Goal: Browse casually: Explore the website without a specific task or goal

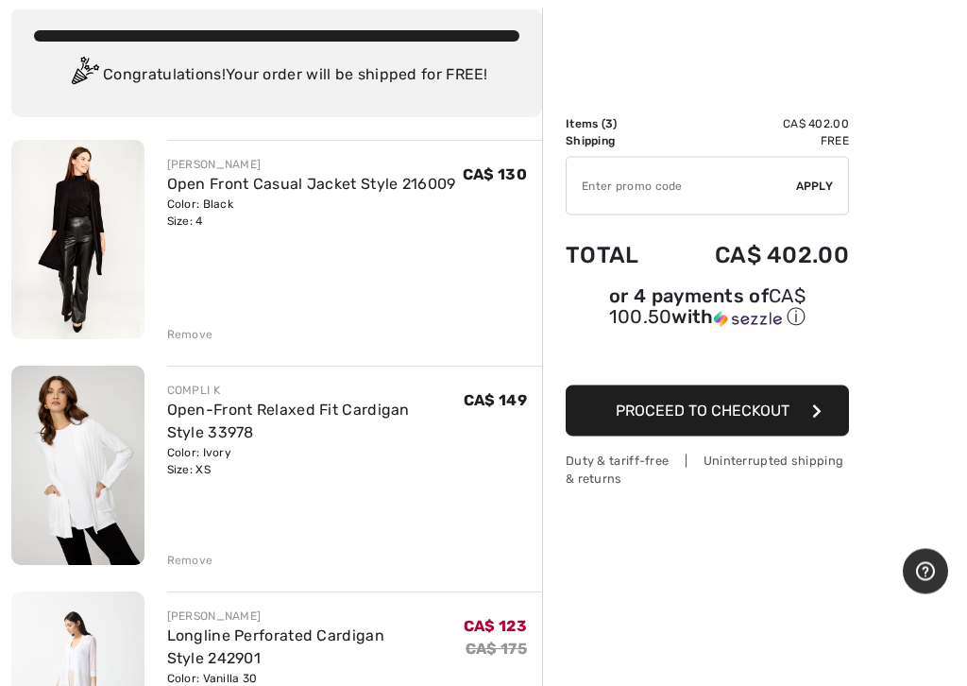
scroll to position [108, 0]
click at [193, 564] on div "Remove" at bounding box center [190, 560] width 46 height 17
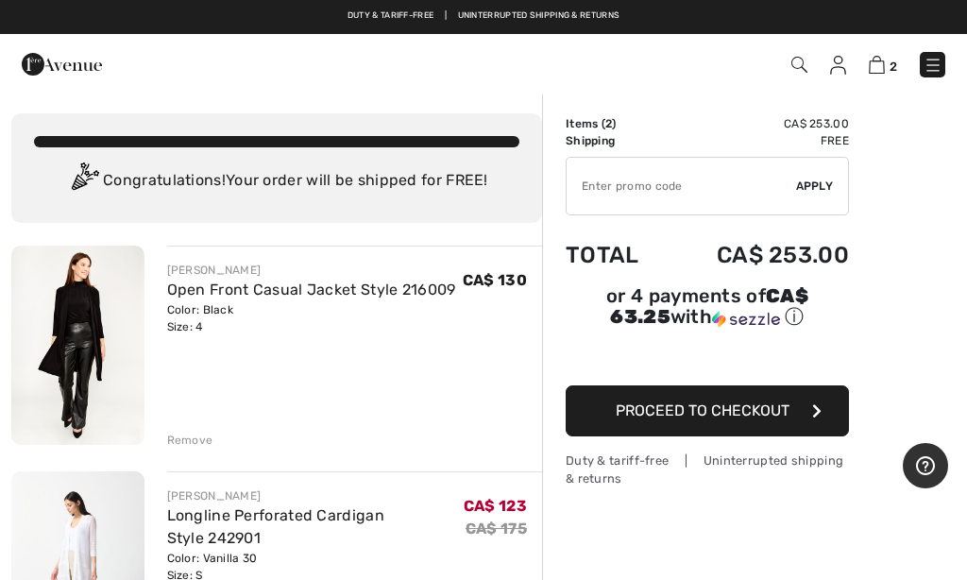
scroll to position [0, 0]
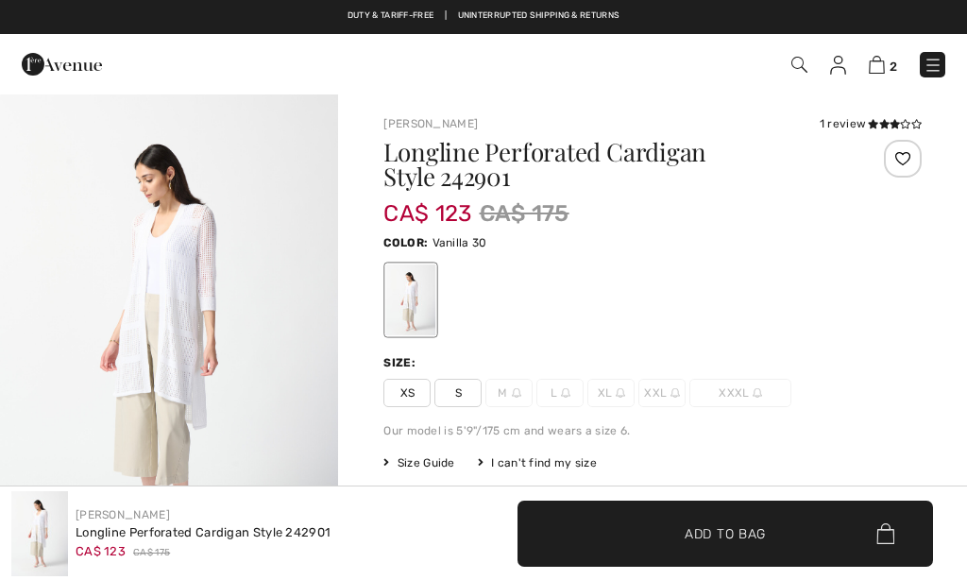
checkbox input "true"
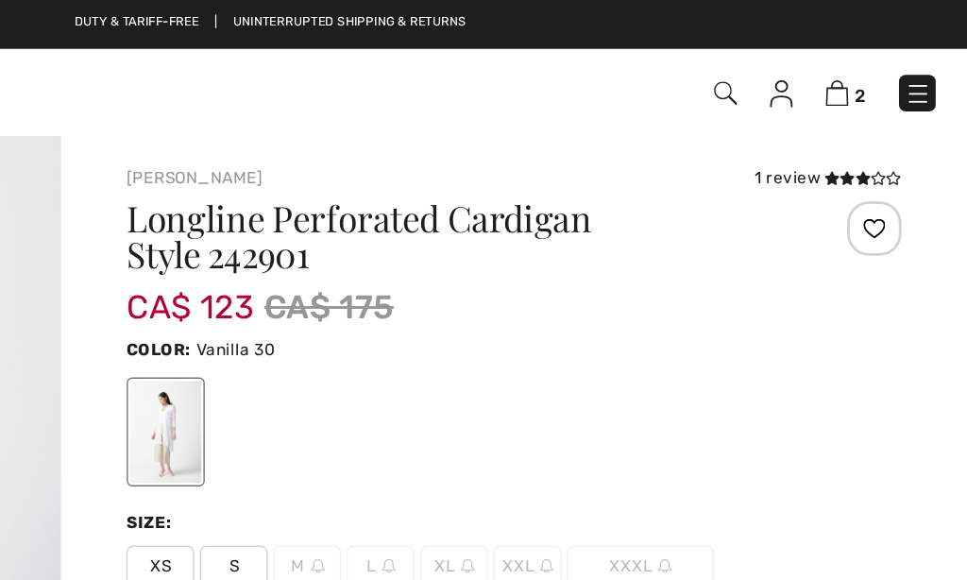
click at [924, 65] on img at bounding box center [933, 65] width 19 height 19
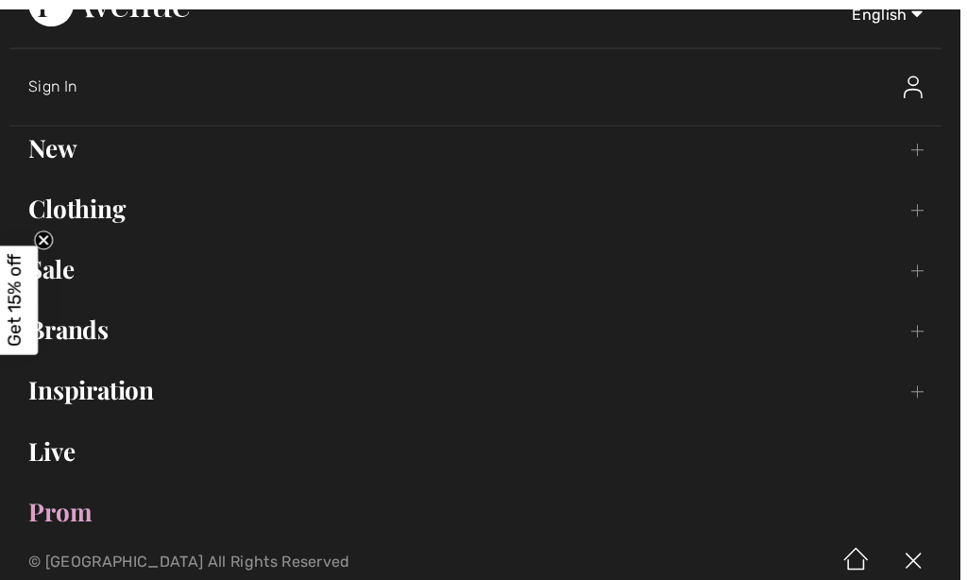
scroll to position [26, 0]
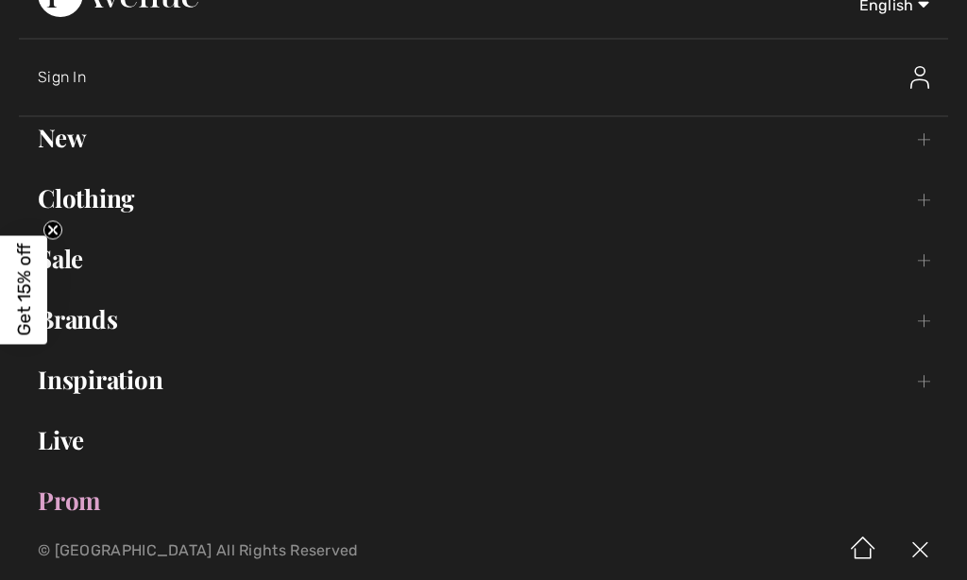
click at [84, 140] on link "New Toggle submenu" at bounding box center [484, 138] width 930 height 42
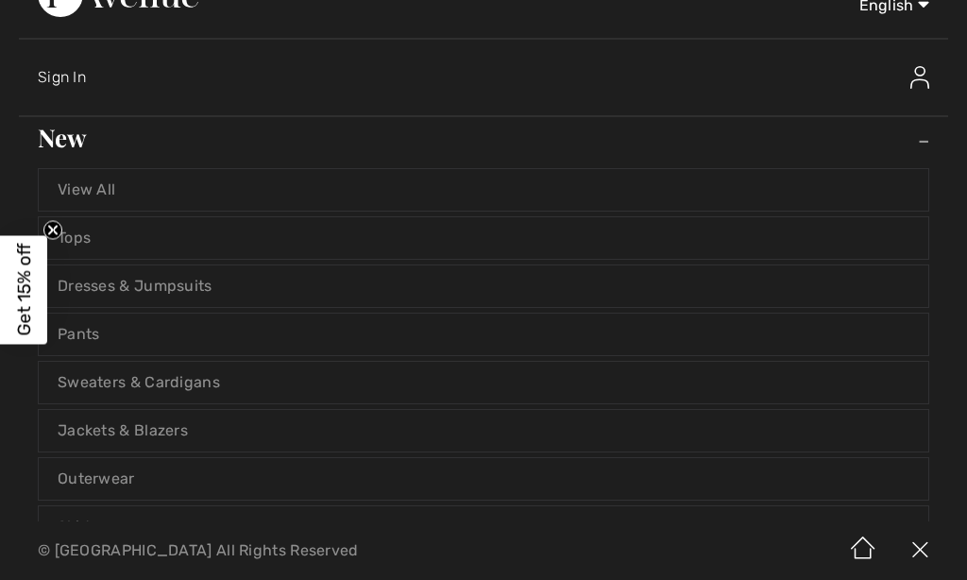
click at [196, 383] on link "Sweaters & Cardigans" at bounding box center [484, 383] width 890 height 42
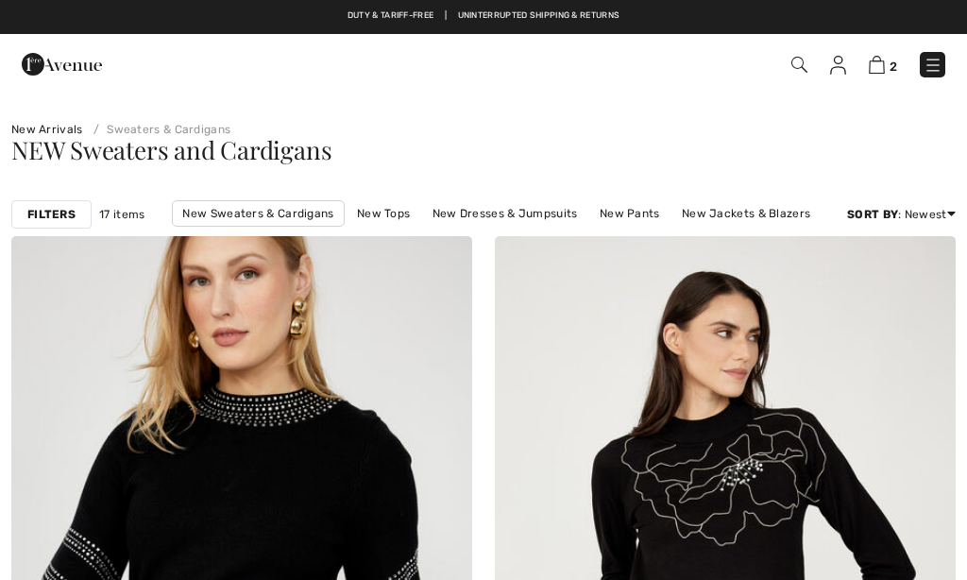
checkbox input "true"
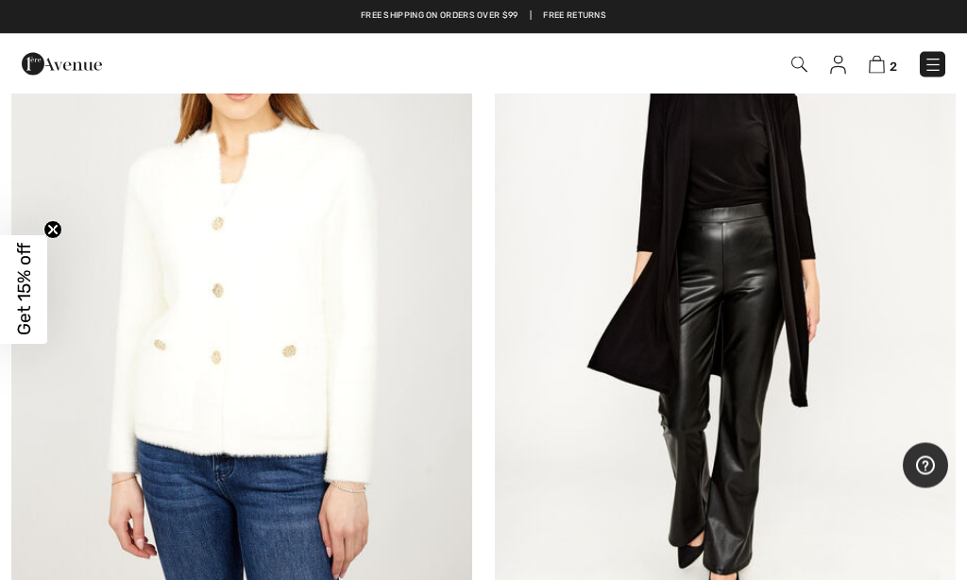
scroll to position [5097, 0]
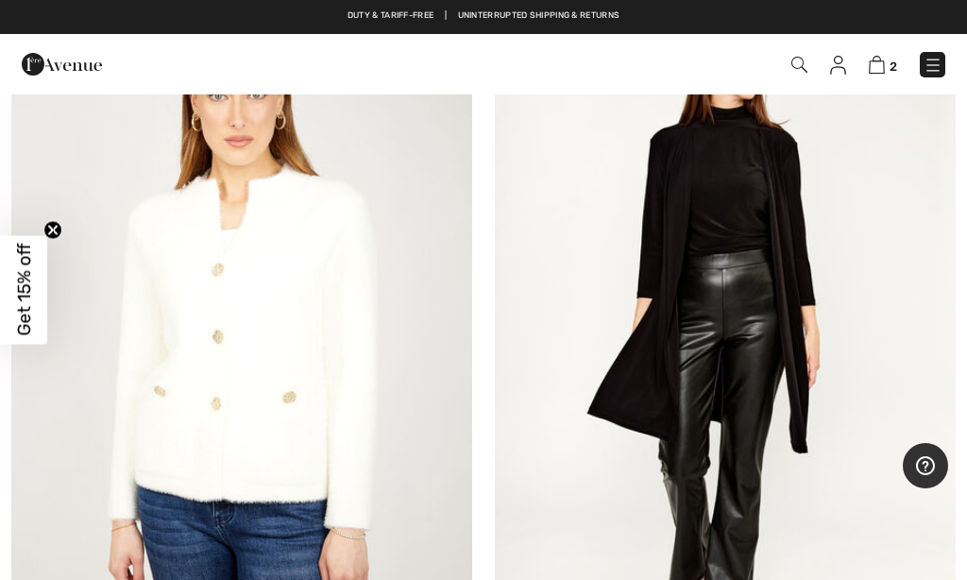
click at [803, 198] on img at bounding box center [725, 330] width 461 height 692
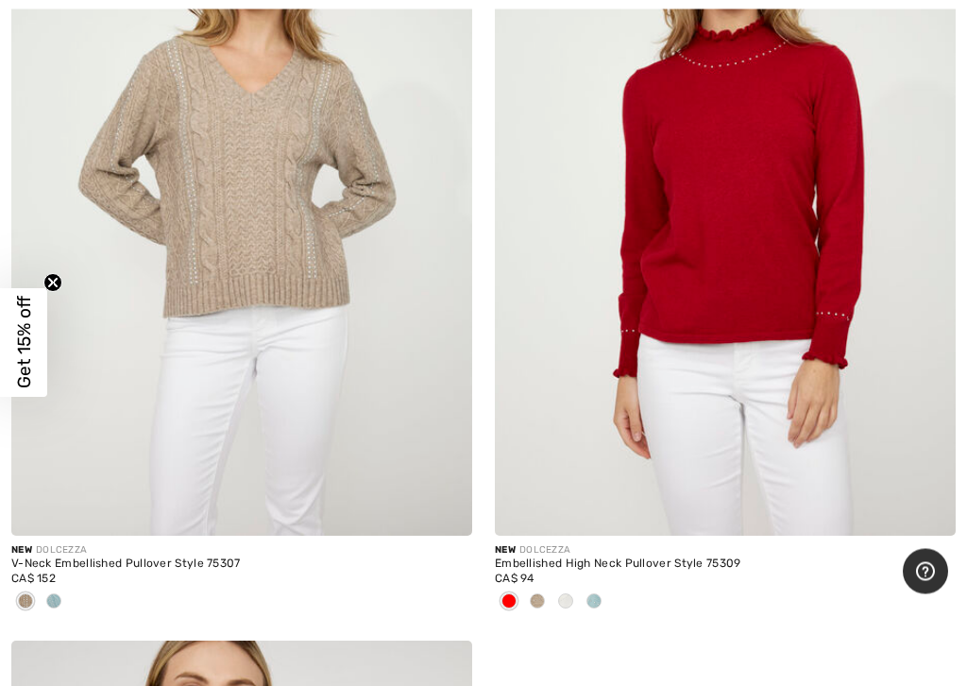
scroll to position [6248, 0]
click at [540, 579] on span at bounding box center [537, 600] width 15 height 15
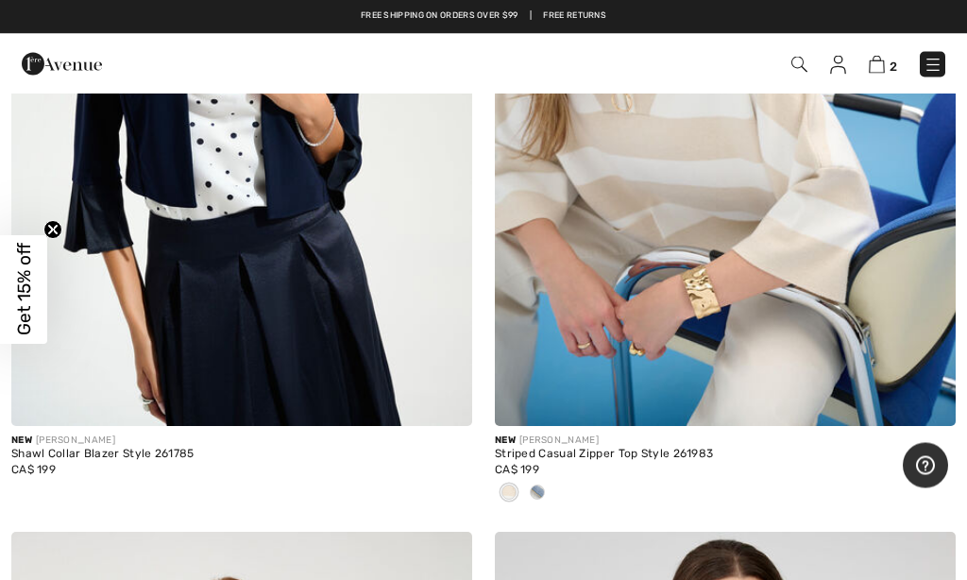
scroll to position [3596, 0]
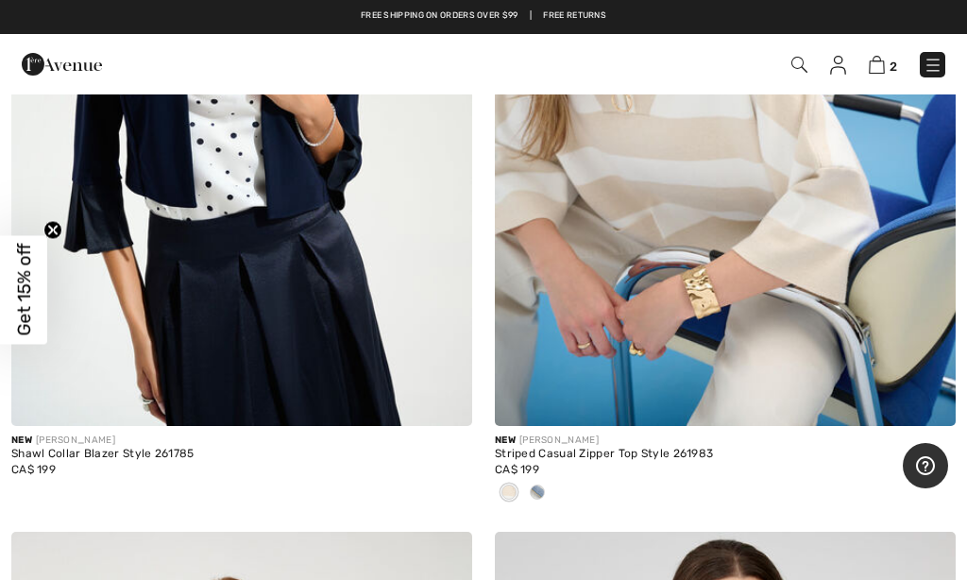
click at [936, 57] on img at bounding box center [933, 65] width 19 height 19
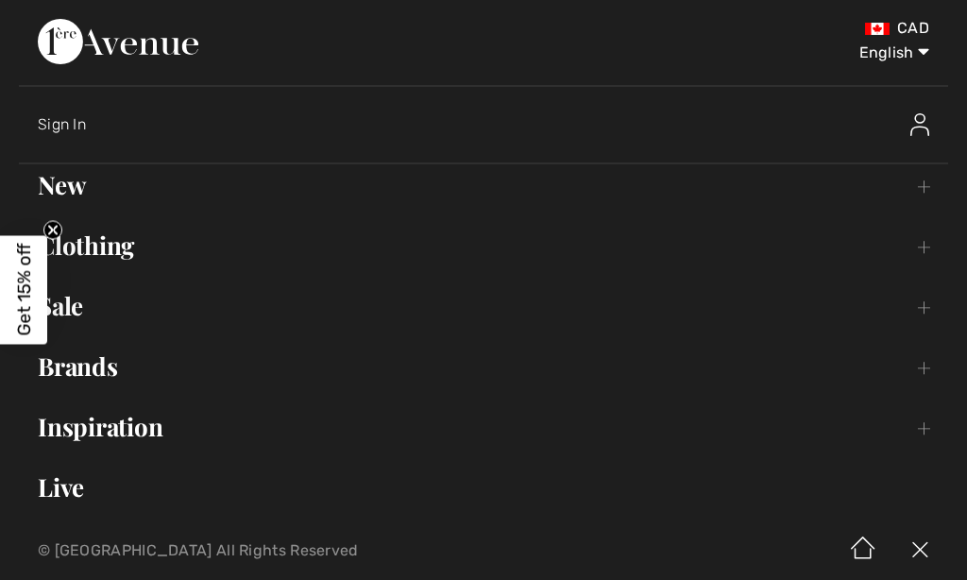
click at [86, 185] on link "New Toggle submenu" at bounding box center [484, 185] width 930 height 42
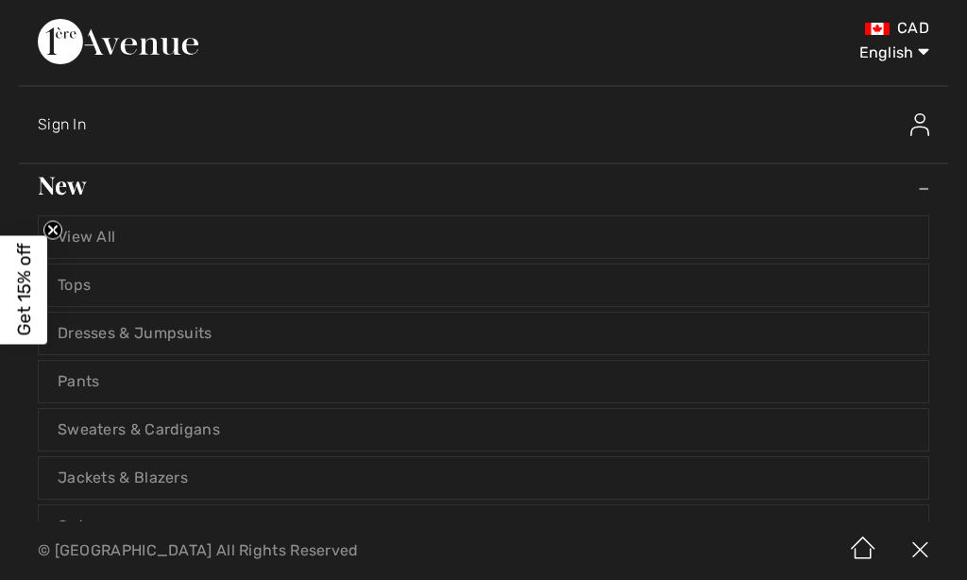
click at [114, 294] on link "Tops" at bounding box center [484, 286] width 890 height 42
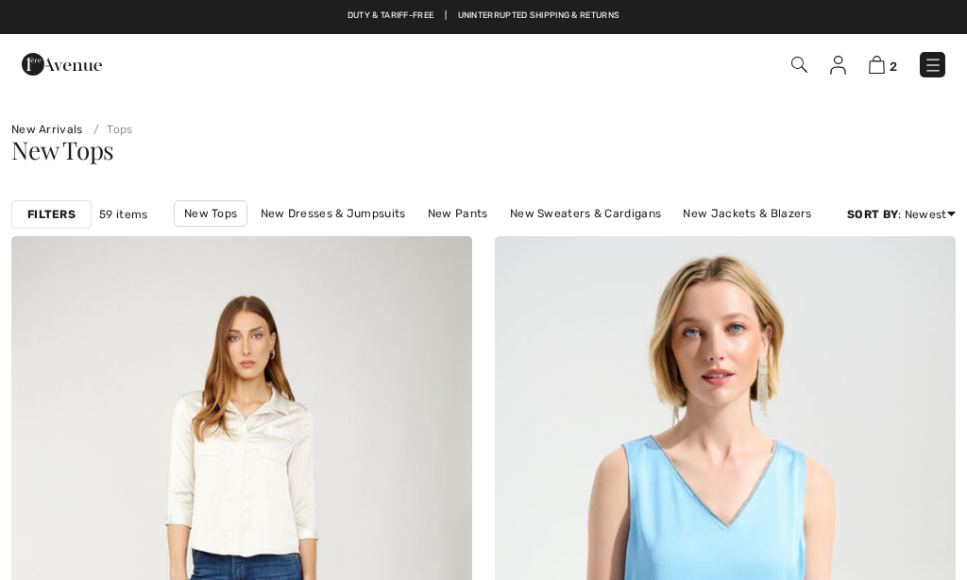
checkbox input "true"
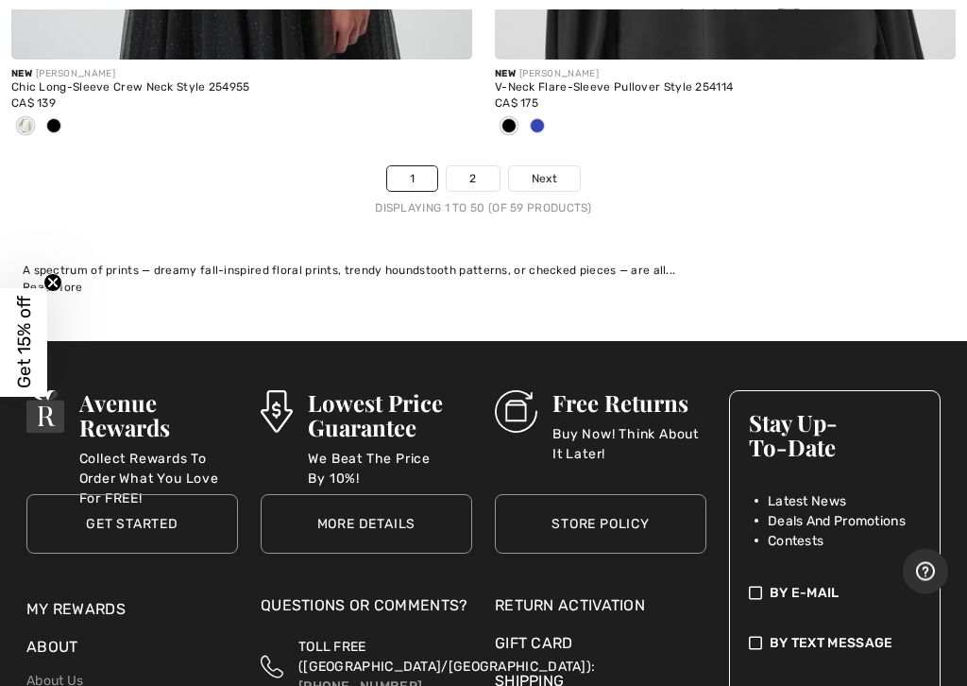
scroll to position [20428, 0]
click at [483, 166] on link "2" at bounding box center [473, 178] width 52 height 25
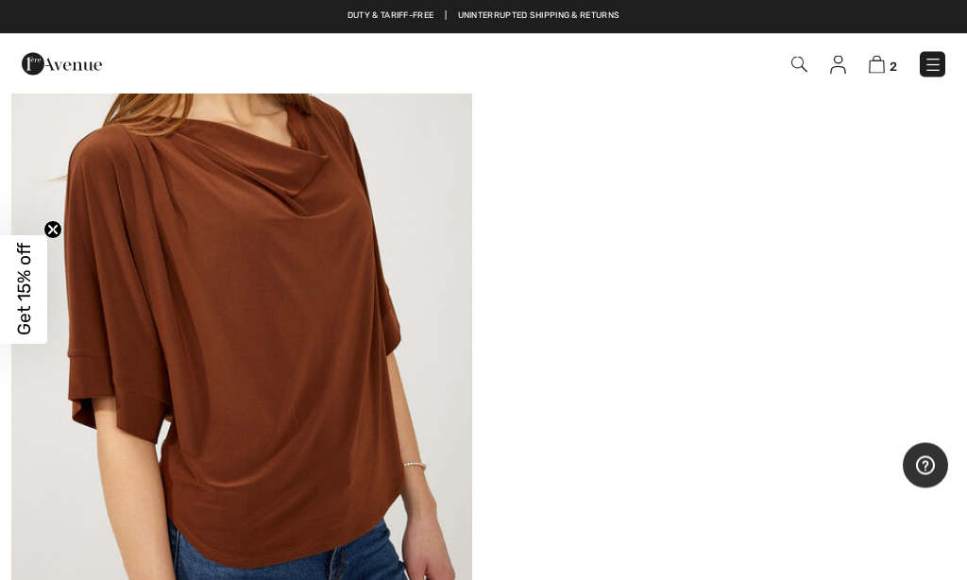
scroll to position [3463, 0]
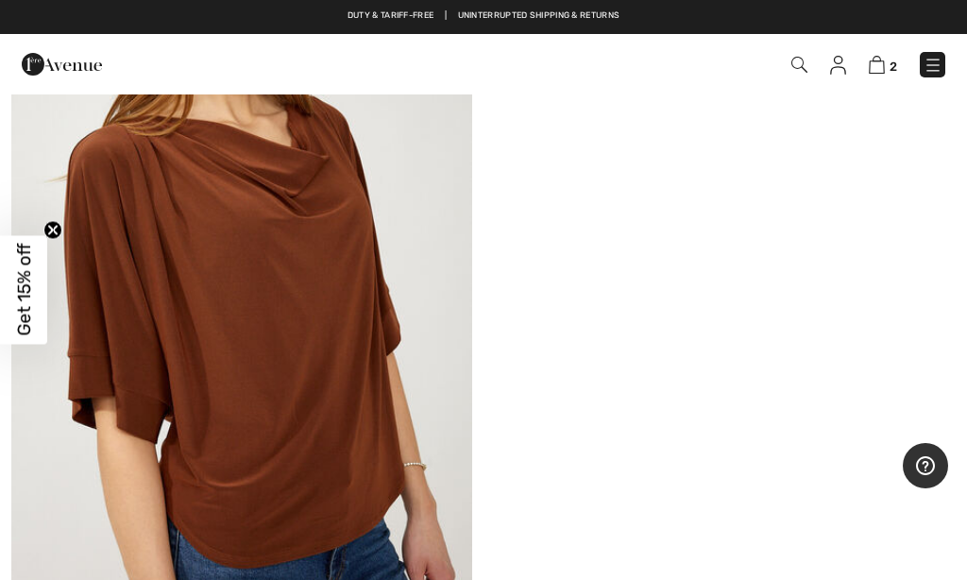
click at [930, 63] on img at bounding box center [933, 65] width 19 height 19
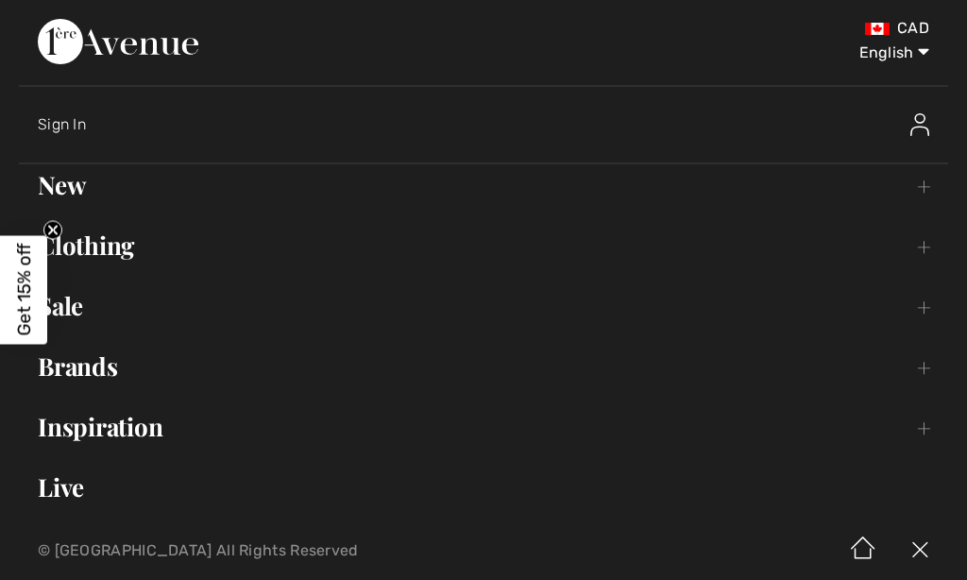
click at [80, 186] on link "New Toggle submenu" at bounding box center [484, 185] width 930 height 42
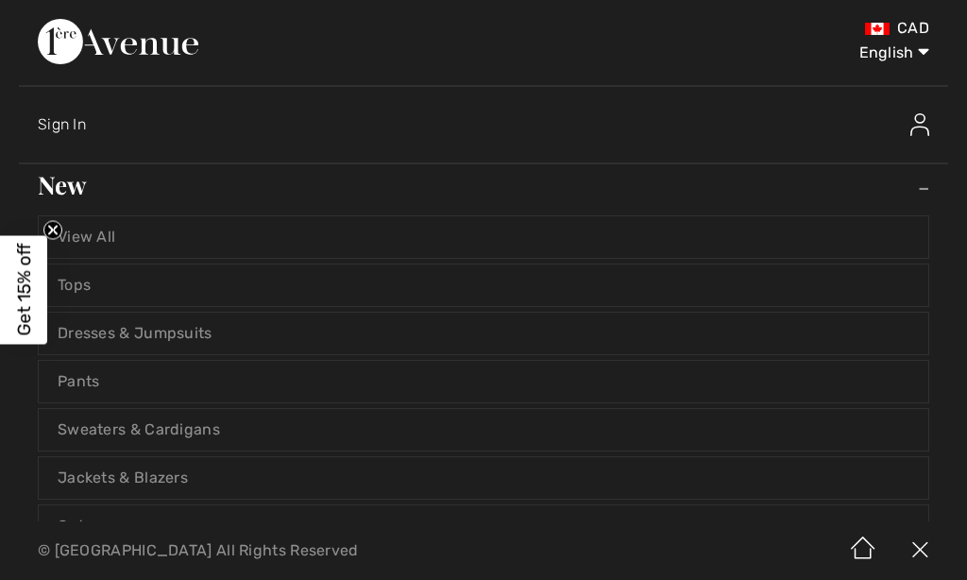
click at [209, 338] on link "Dresses & Jumpsuits" at bounding box center [484, 334] width 890 height 42
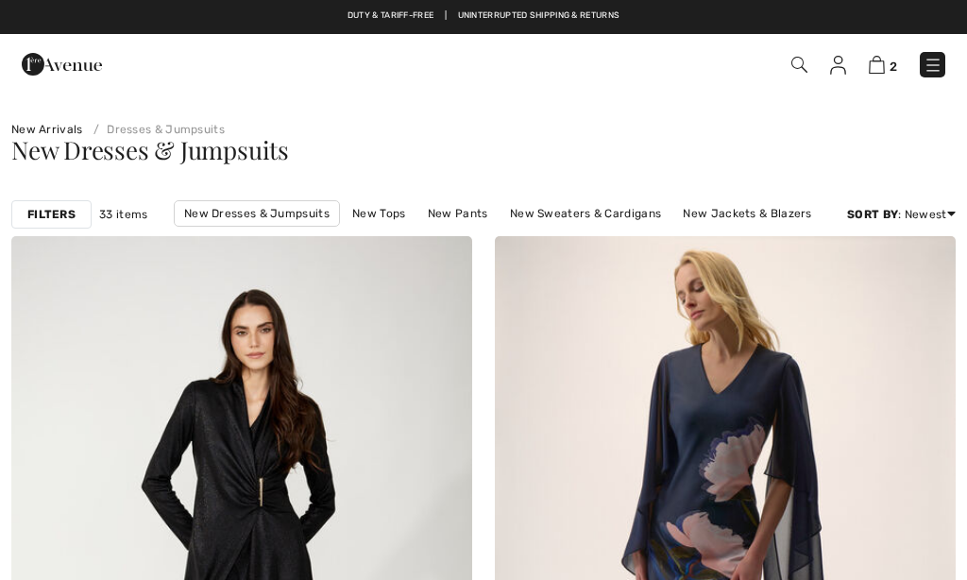
checkbox input "true"
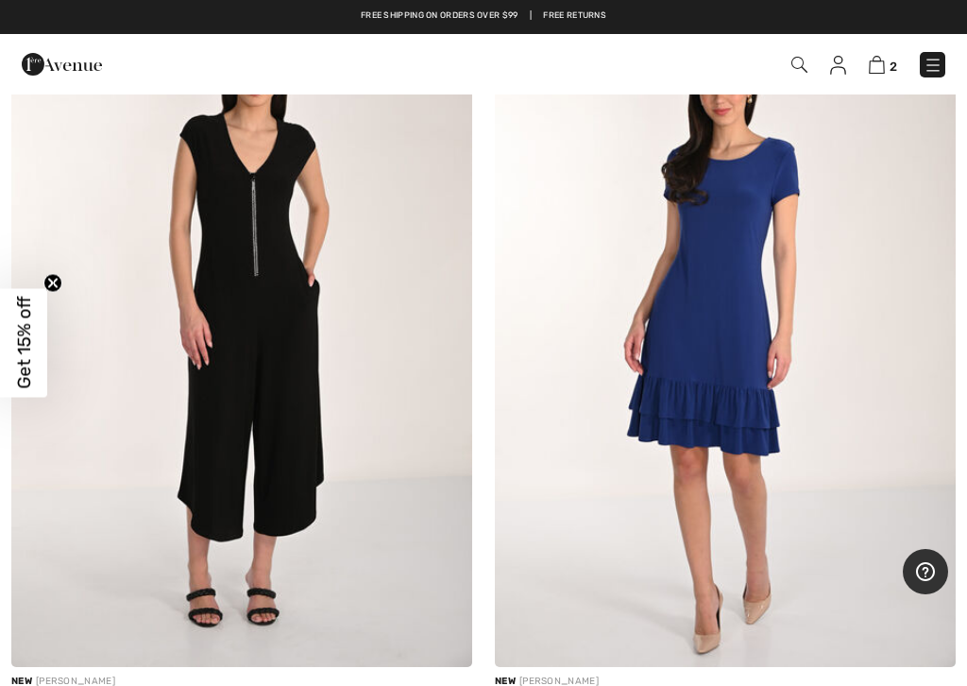
scroll to position [5319, 0]
click at [282, 294] on img at bounding box center [241, 322] width 461 height 692
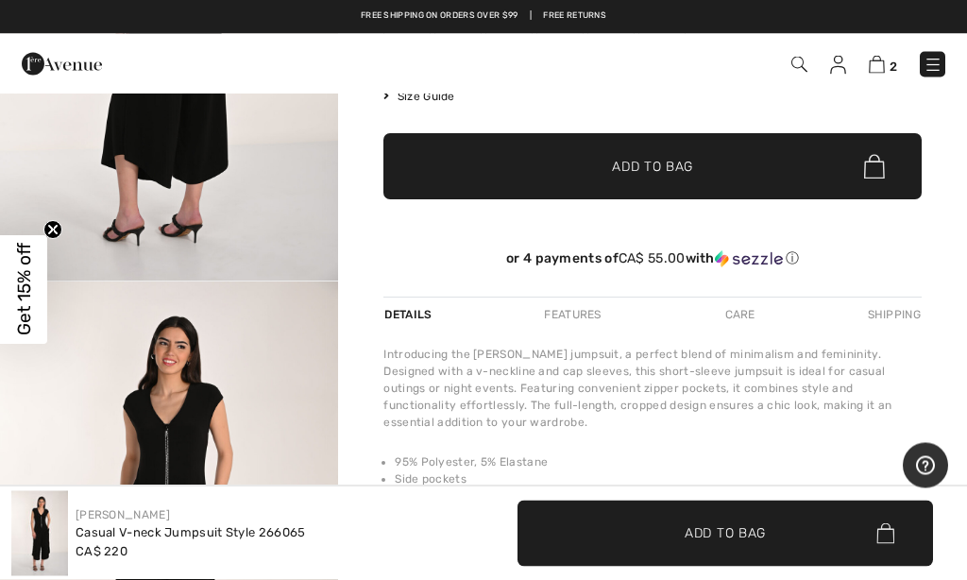
scroll to position [333, 0]
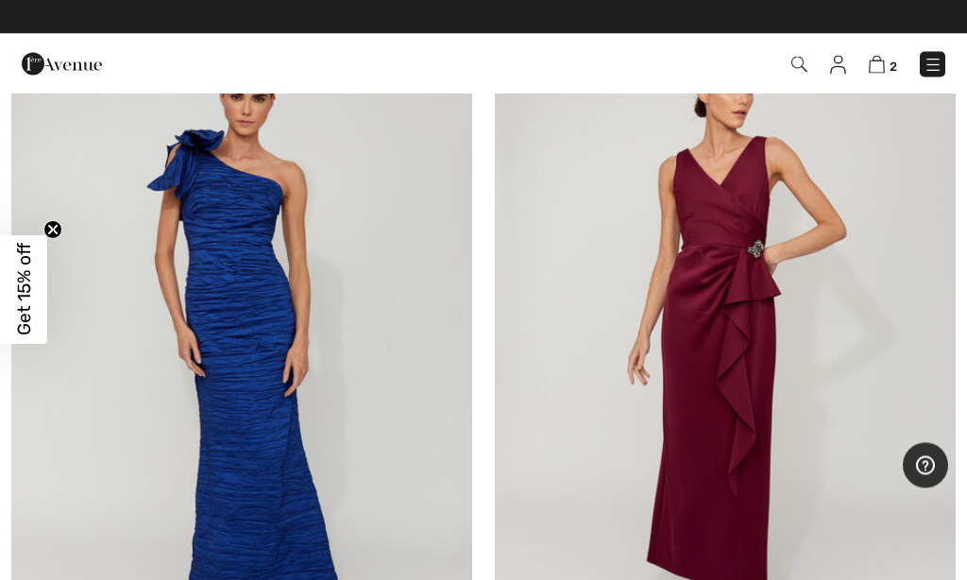
scroll to position [12489, 0]
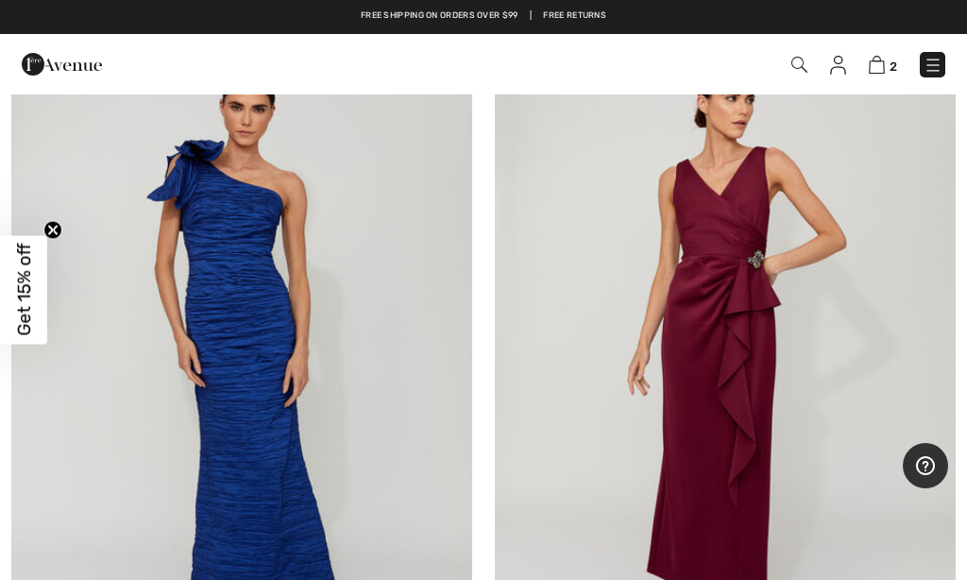
click at [936, 61] on img at bounding box center [933, 65] width 19 height 19
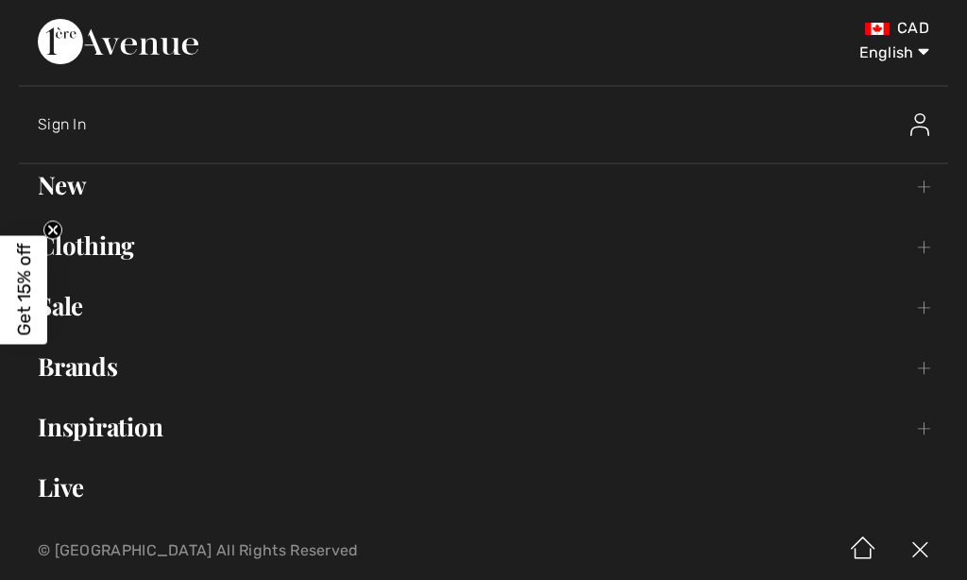
click at [89, 199] on link "New Toggle submenu" at bounding box center [484, 185] width 930 height 42
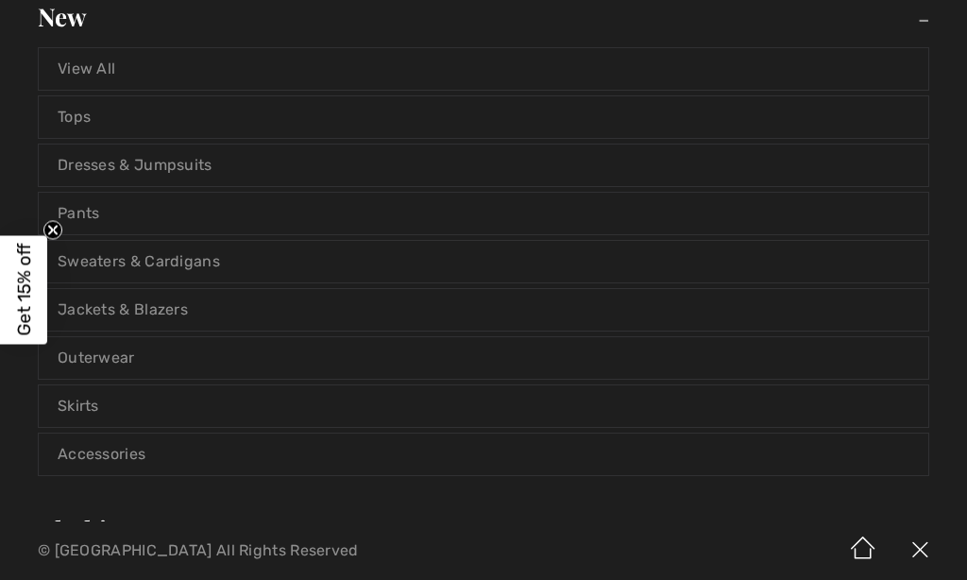
scroll to position [169, 0]
click at [126, 456] on link "Accessories" at bounding box center [484, 454] width 890 height 42
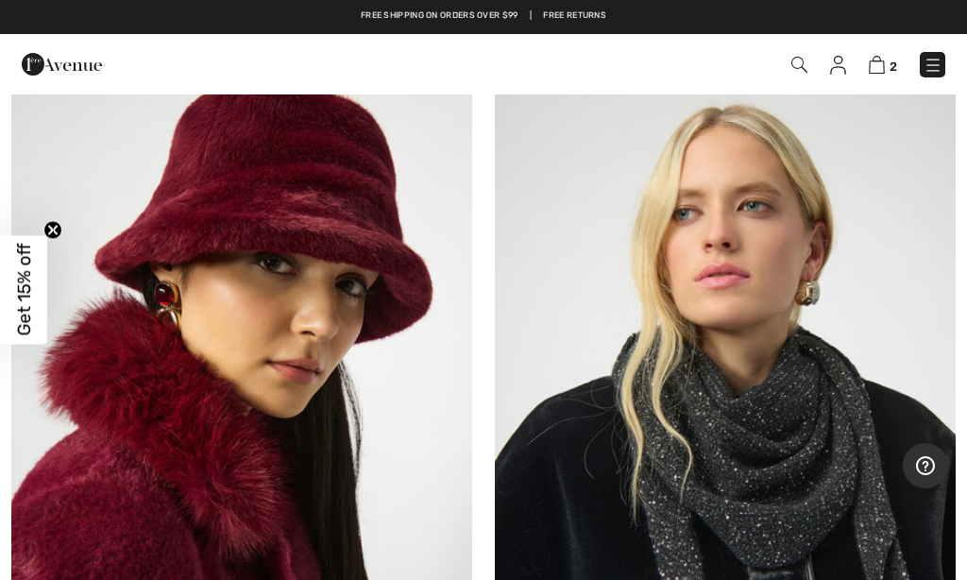
scroll to position [932, 0]
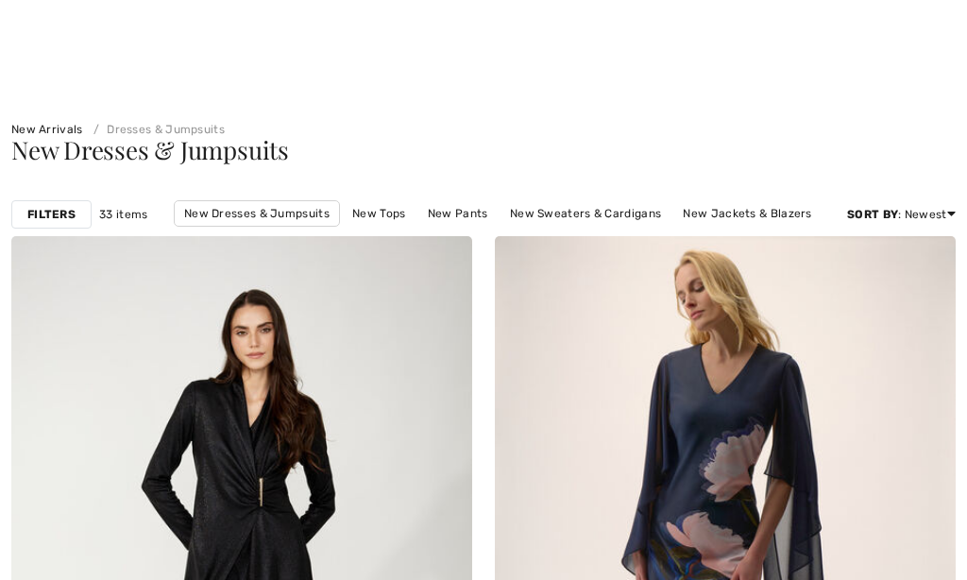
checkbox input "true"
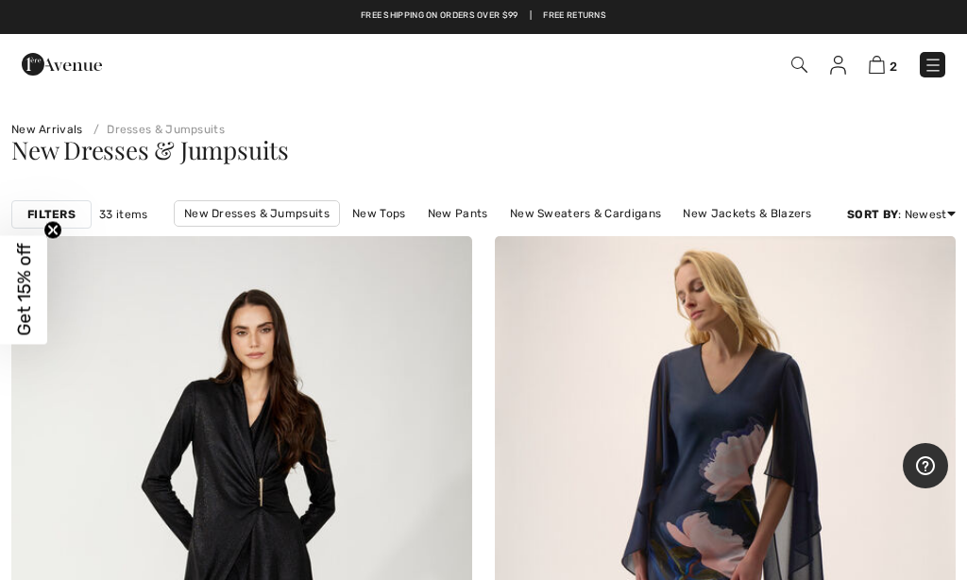
click at [606, 207] on link "New Sweaters & Cardigans" at bounding box center [586, 213] width 170 height 25
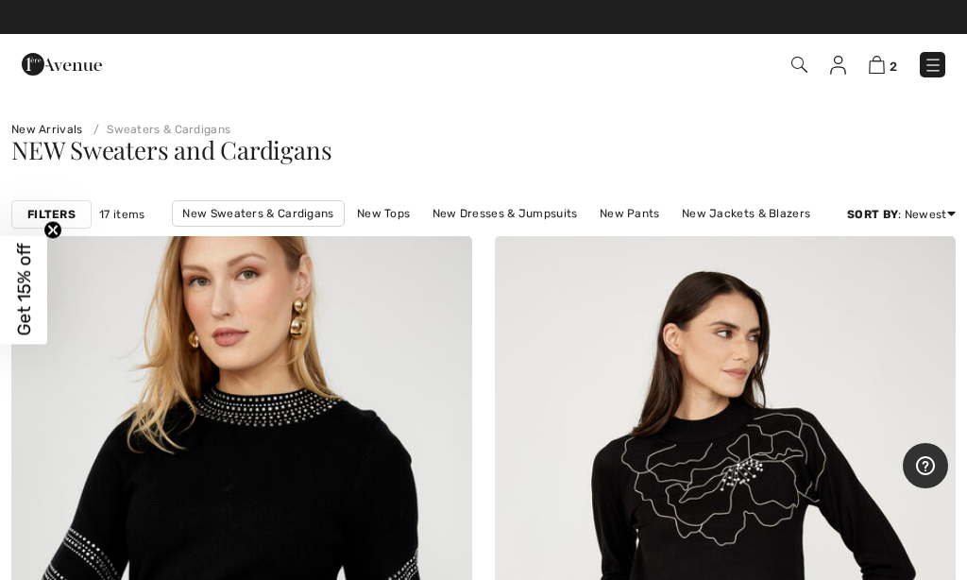
click at [745, 205] on link "New Jackets & Blazers" at bounding box center [746, 213] width 147 height 25
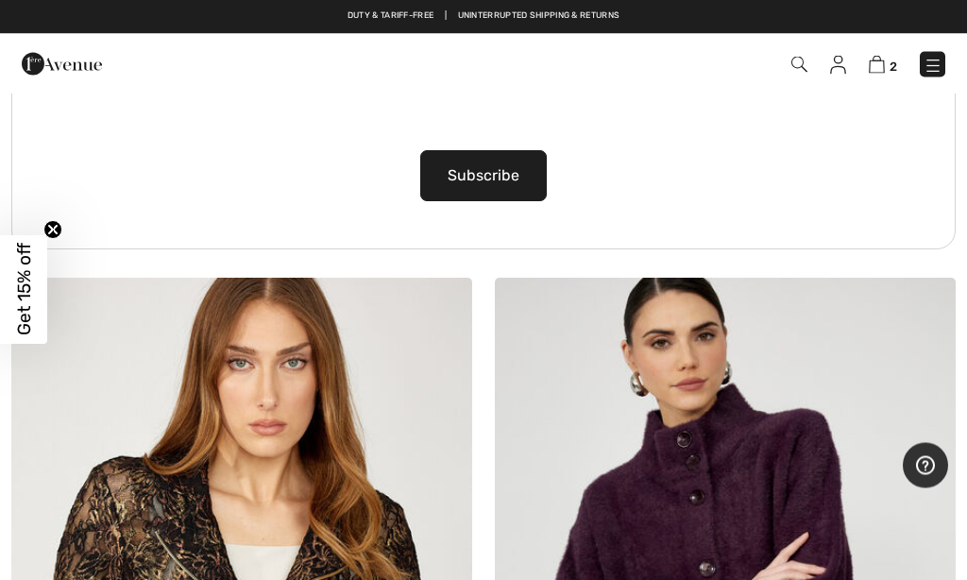
scroll to position [9831, 0]
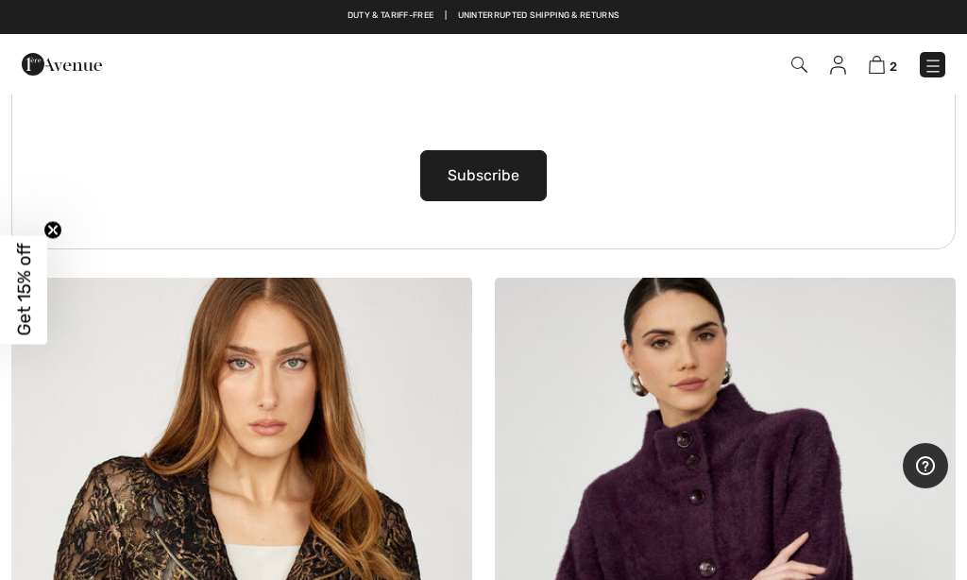
click at [940, 60] on img at bounding box center [933, 65] width 19 height 19
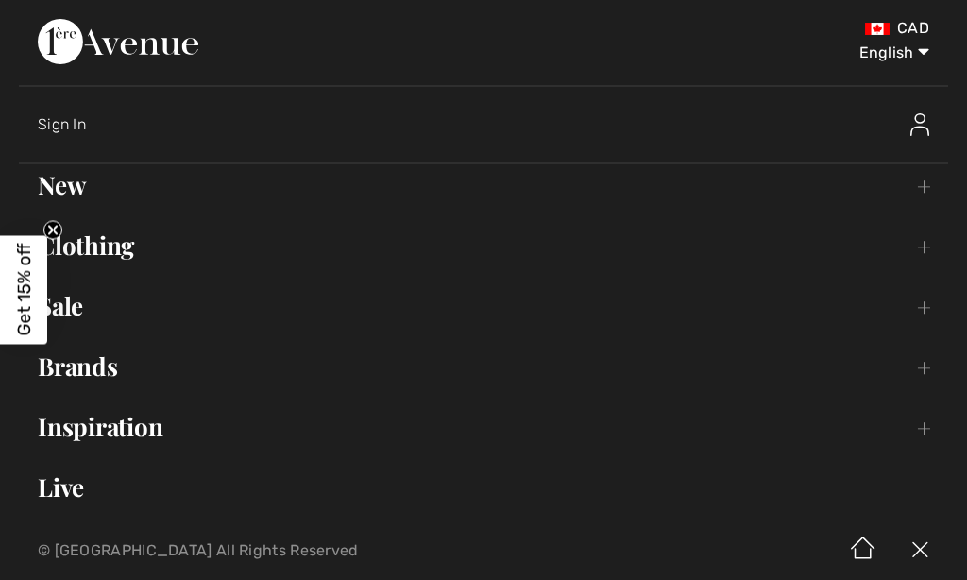
click at [139, 306] on link "Sale Toggle submenu" at bounding box center [484, 306] width 930 height 42
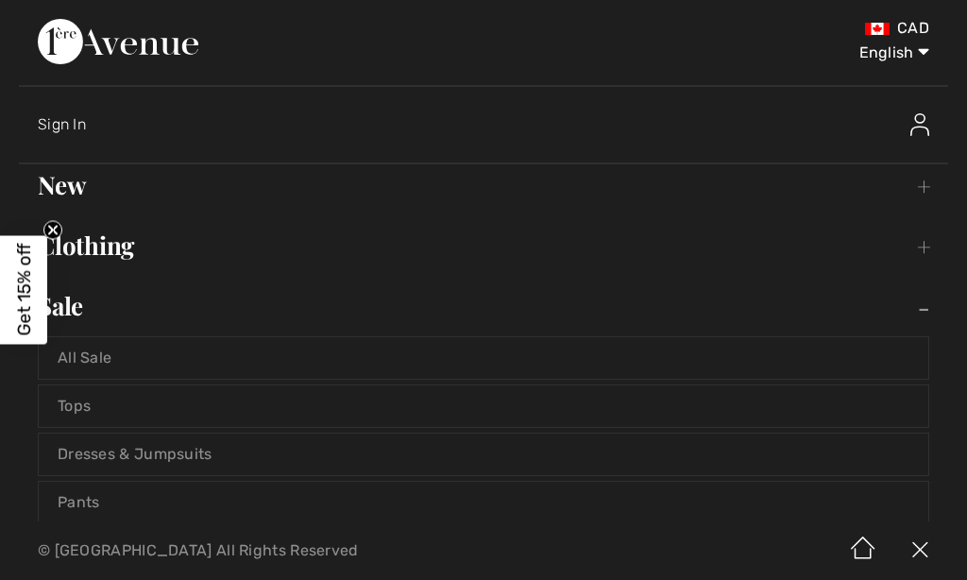
click at [118, 356] on link "All Sale" at bounding box center [484, 358] width 890 height 42
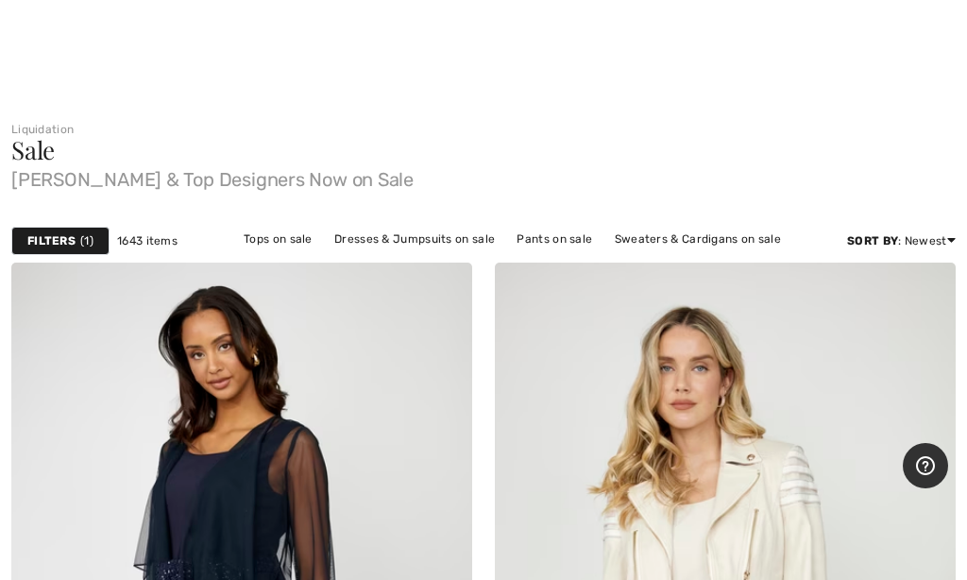
checkbox input "true"
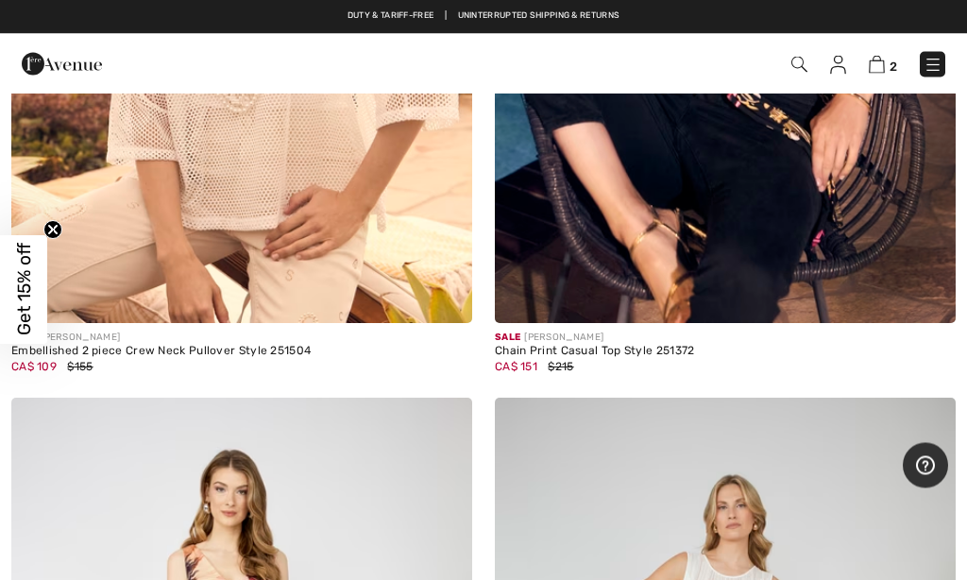
scroll to position [6944, 0]
